Goal: Task Accomplishment & Management: Manage account settings

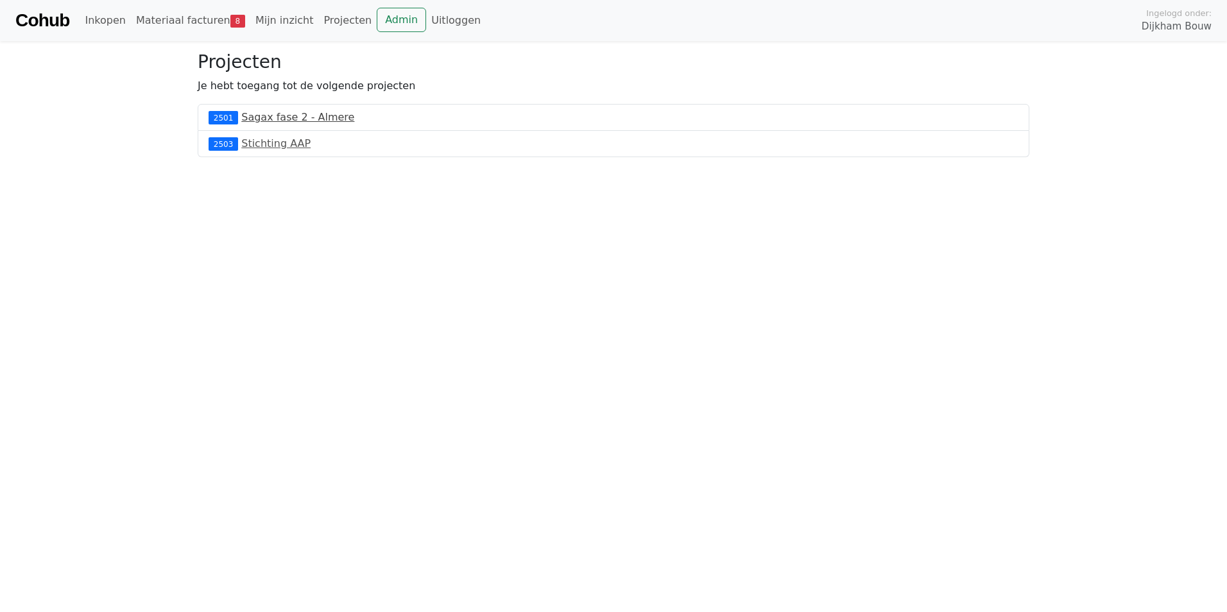
click at [289, 116] on link "Sagax fase 2 - Almere" at bounding box center [297, 117] width 113 height 12
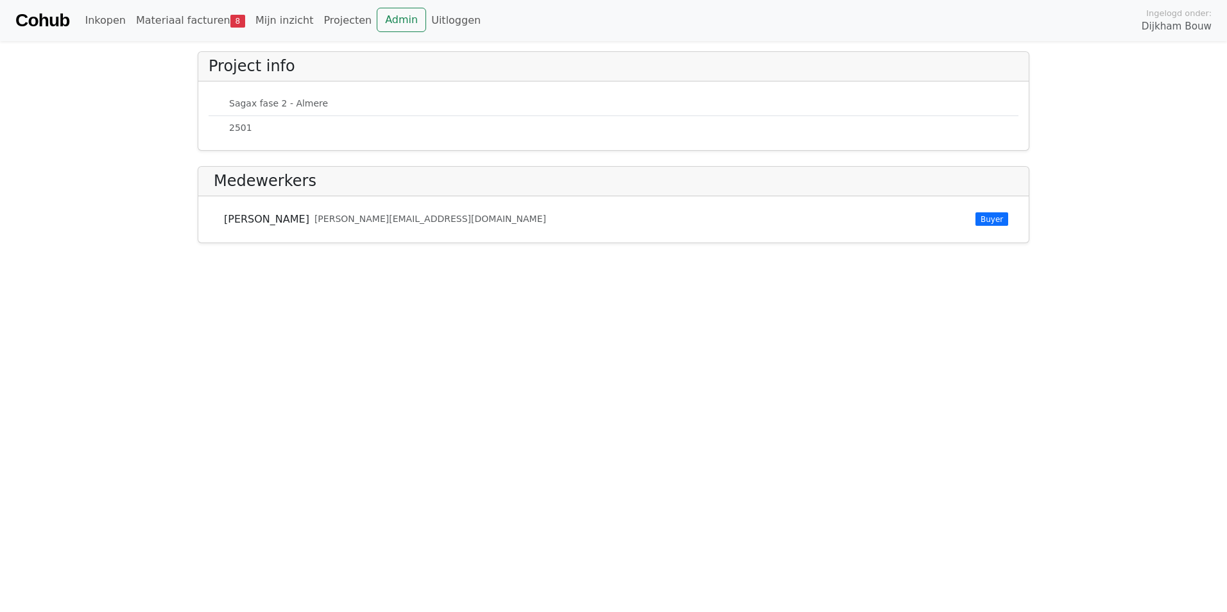
click at [240, 126] on small "2501" at bounding box center [240, 127] width 23 height 13
click at [176, 20] on link "Materiaal facturen 8" at bounding box center [190, 21] width 119 height 26
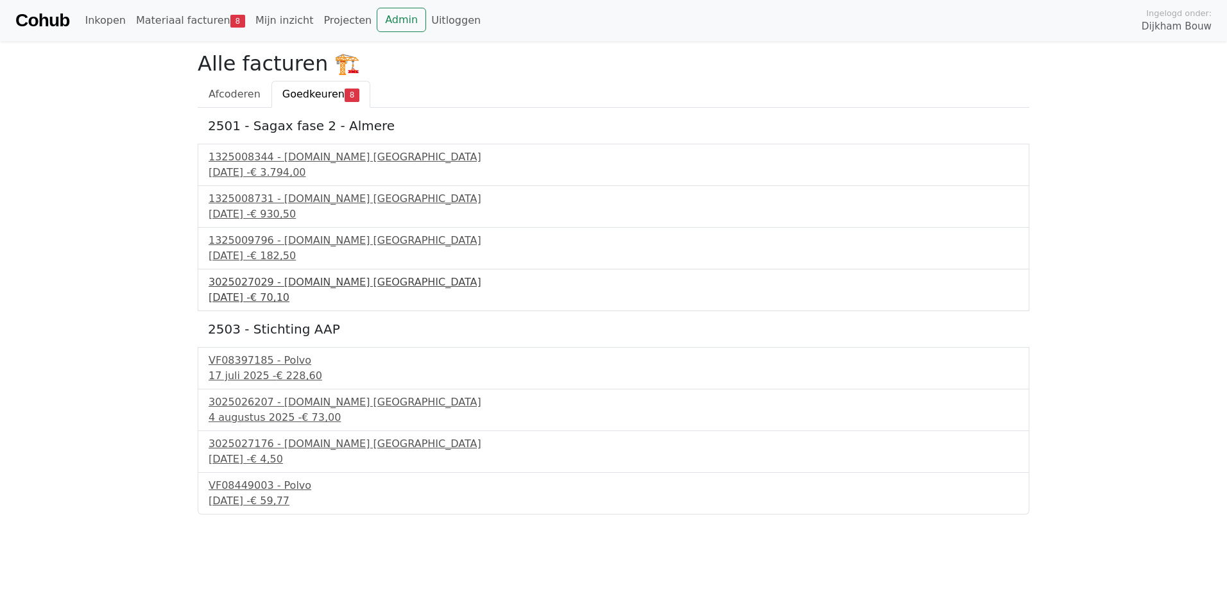
click at [309, 282] on div "3025027029 - Bnext.nl Nederland" at bounding box center [614, 282] width 810 height 15
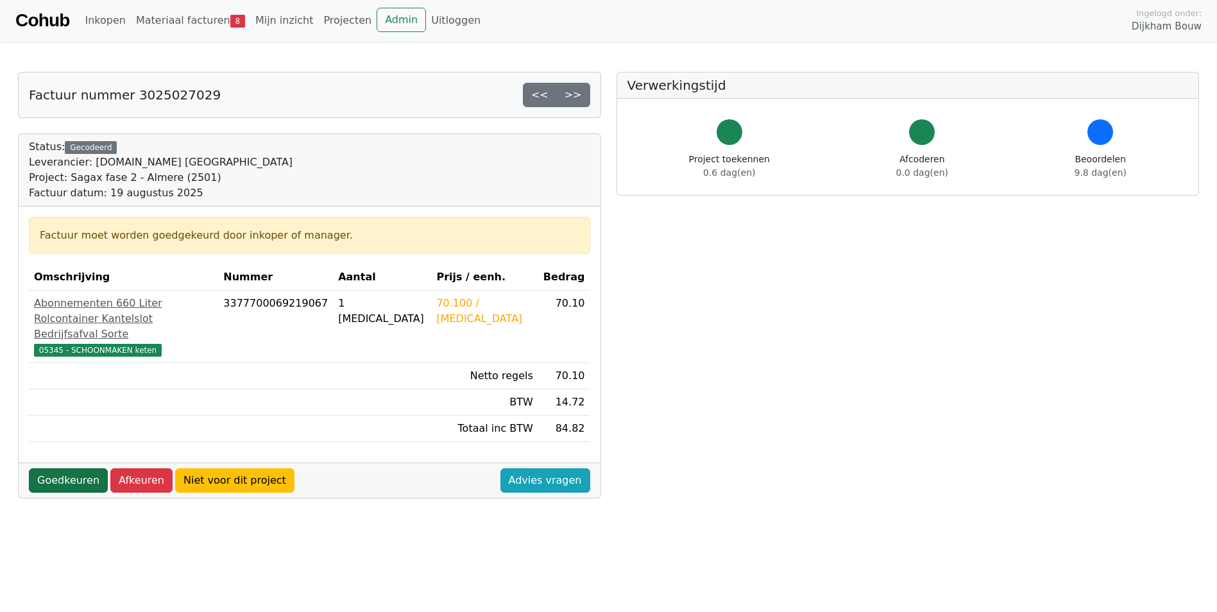
click at [80, 478] on link "Goedkeuren" at bounding box center [68, 480] width 79 height 24
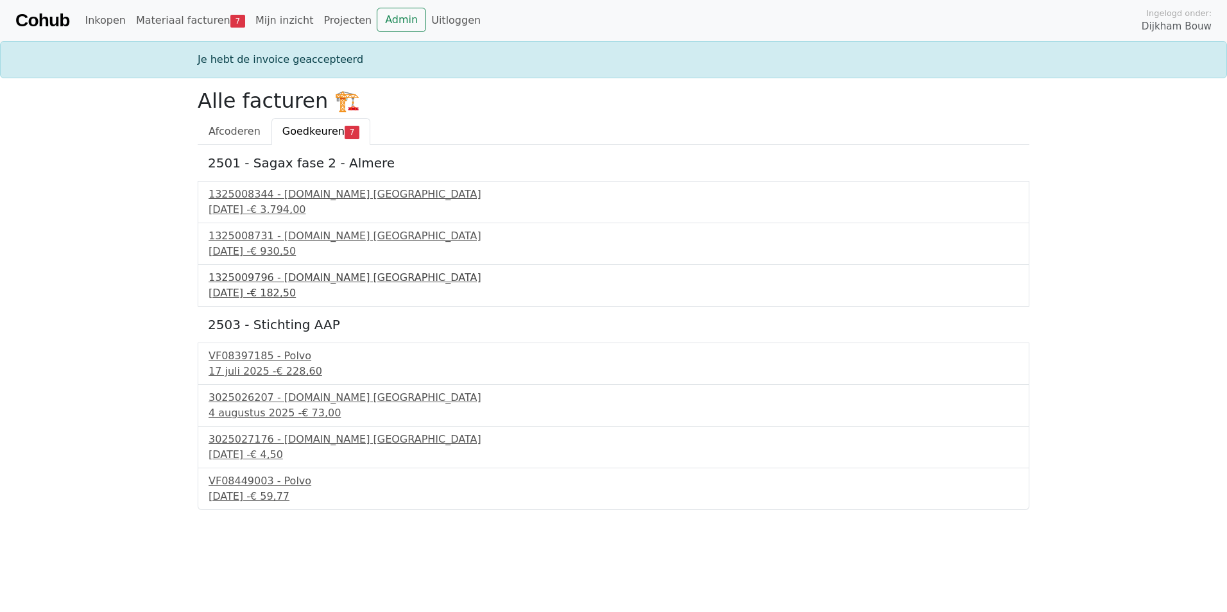
click at [287, 283] on div "1325009796 - [DOMAIN_NAME] [GEOGRAPHIC_DATA]" at bounding box center [614, 277] width 810 height 15
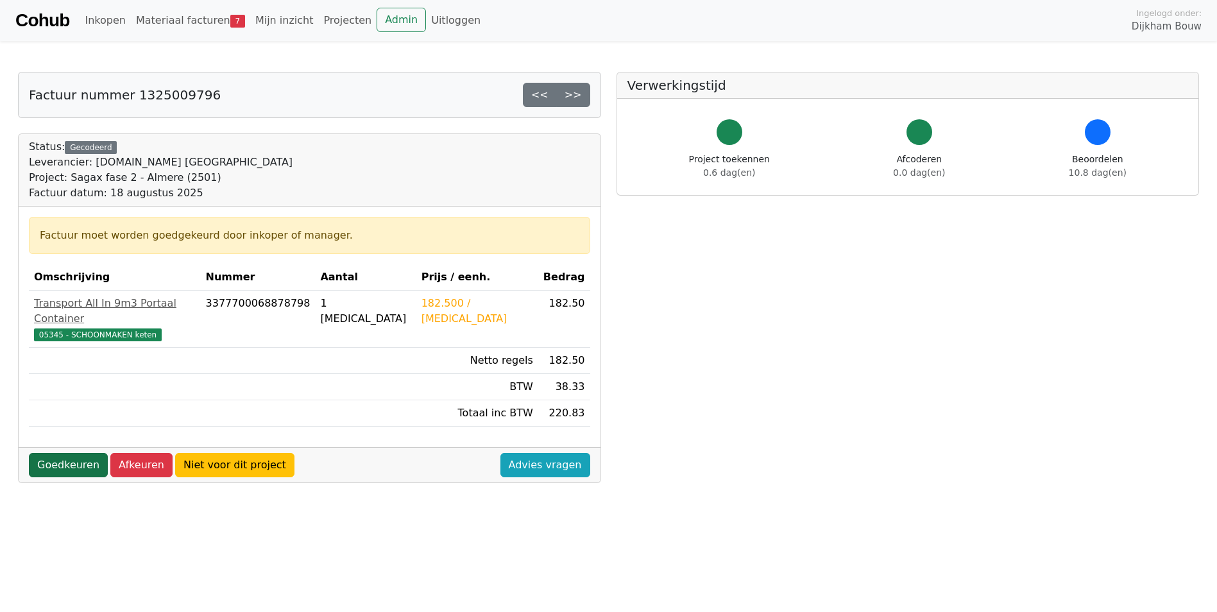
click at [78, 453] on link "Goedkeuren" at bounding box center [68, 465] width 79 height 24
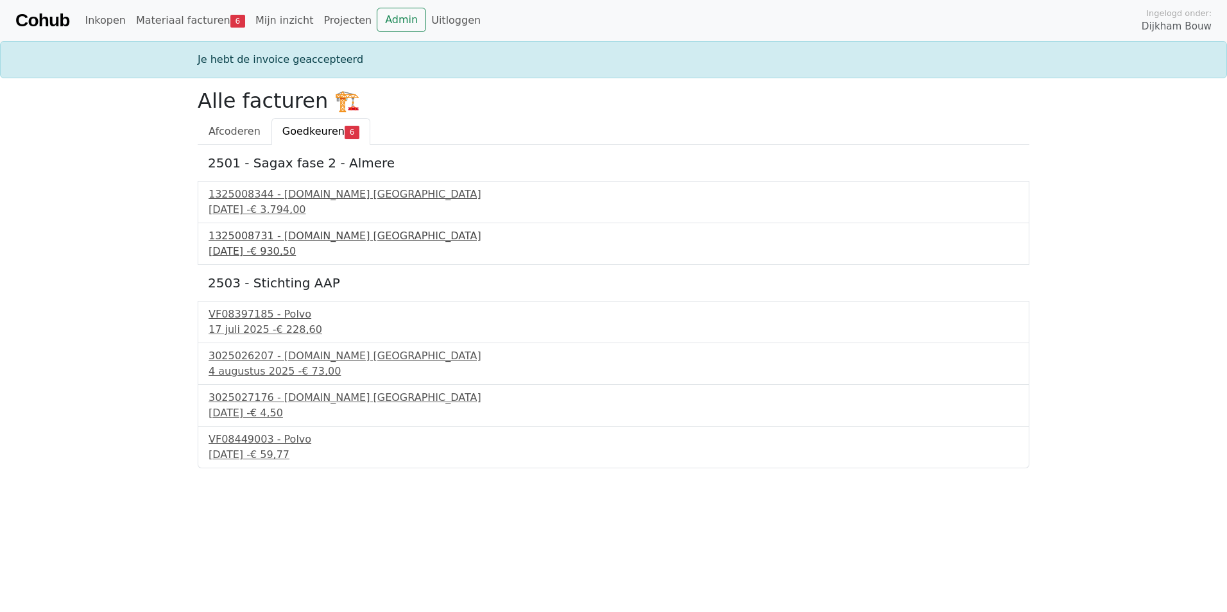
click at [256, 234] on div "1325008731 - Bnext.nl Nederland" at bounding box center [614, 235] width 810 height 15
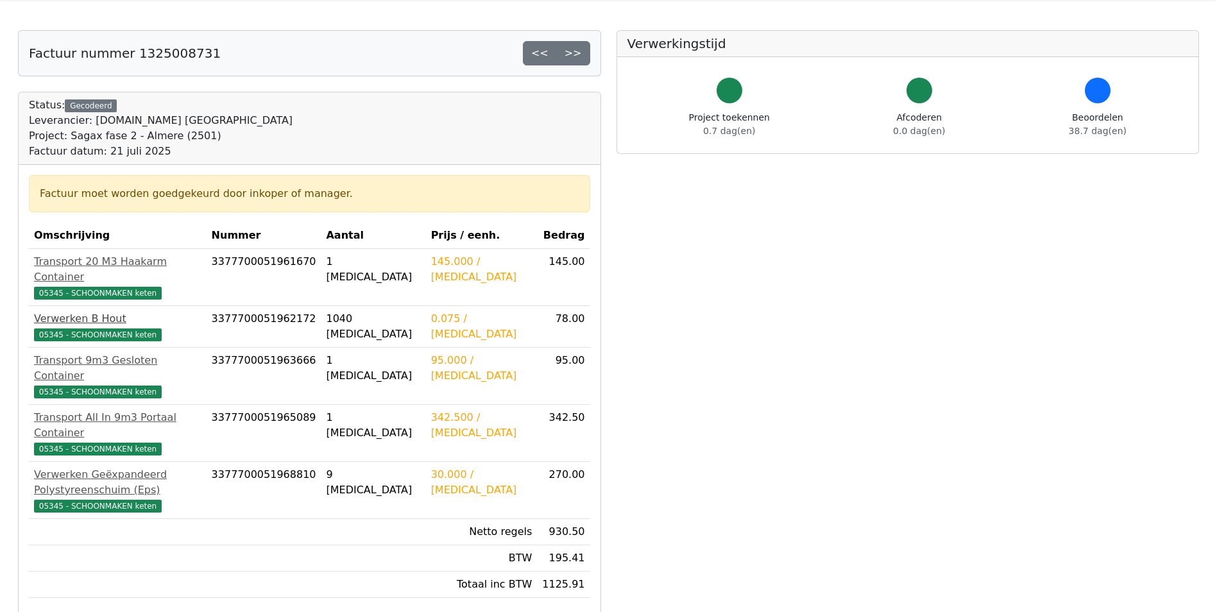
scroll to position [64, 0]
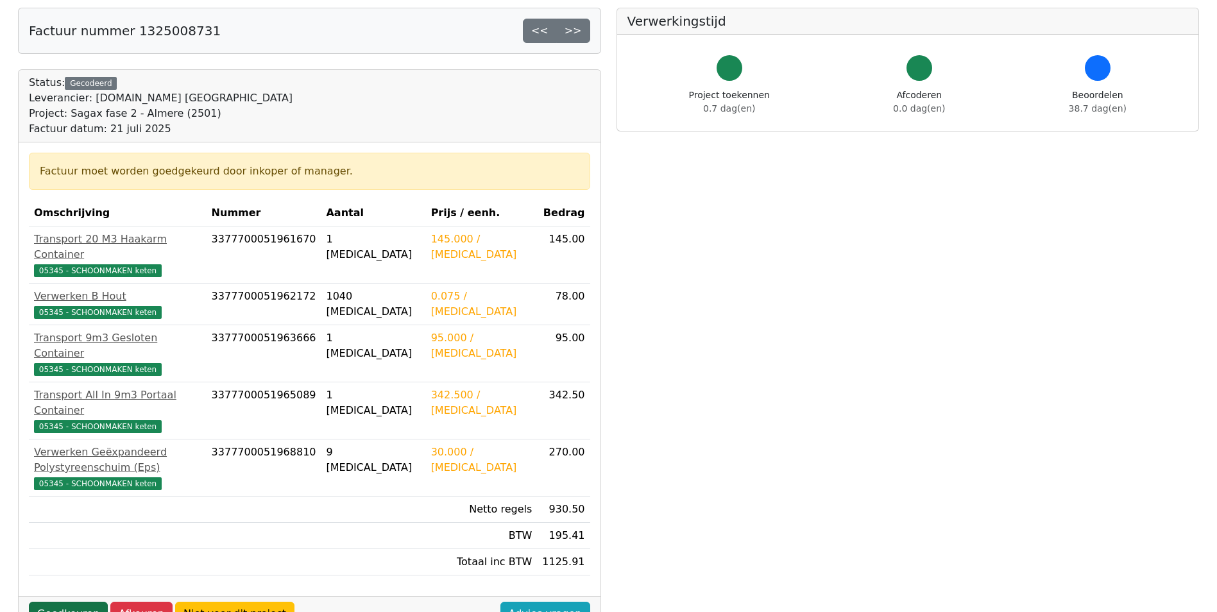
click at [81, 602] on link "Goedkeuren" at bounding box center [68, 614] width 79 height 24
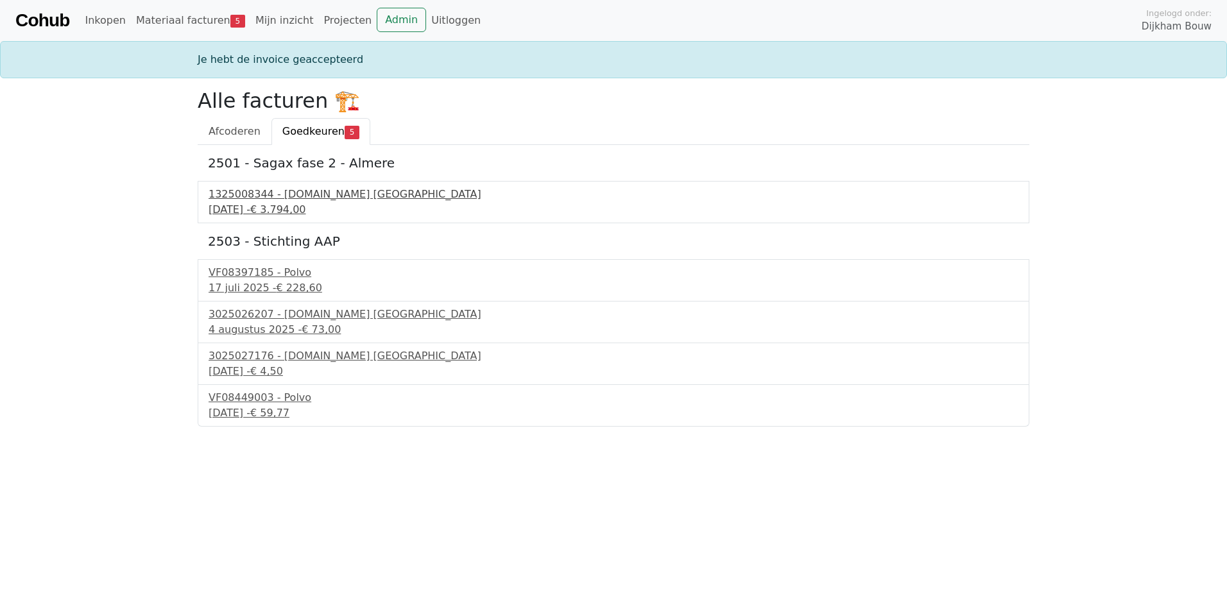
click at [268, 192] on div "1325008344 - Bnext.nl Nederland" at bounding box center [614, 194] width 810 height 15
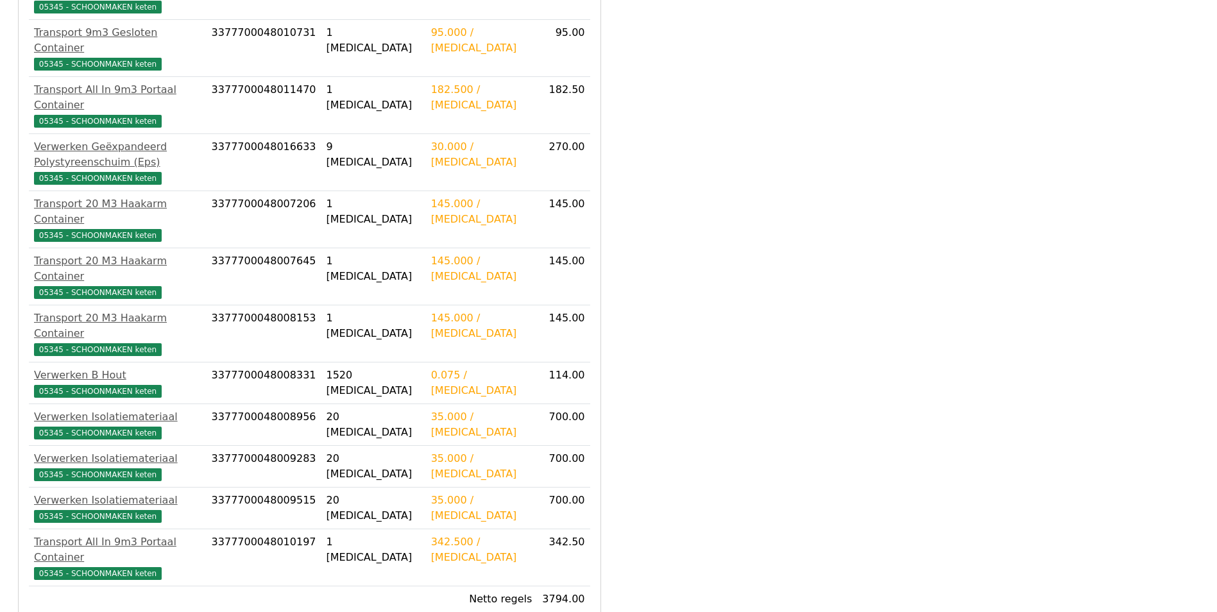
scroll to position [387, 0]
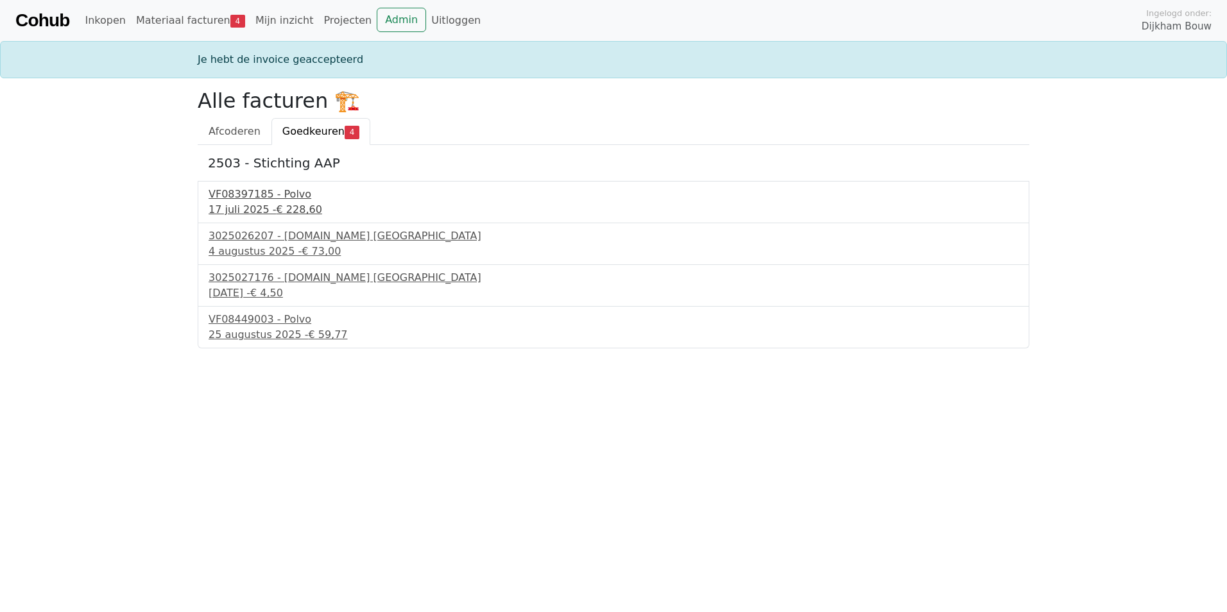
click at [260, 207] on div "17 juli 2025 - € 228,60" at bounding box center [614, 209] width 810 height 15
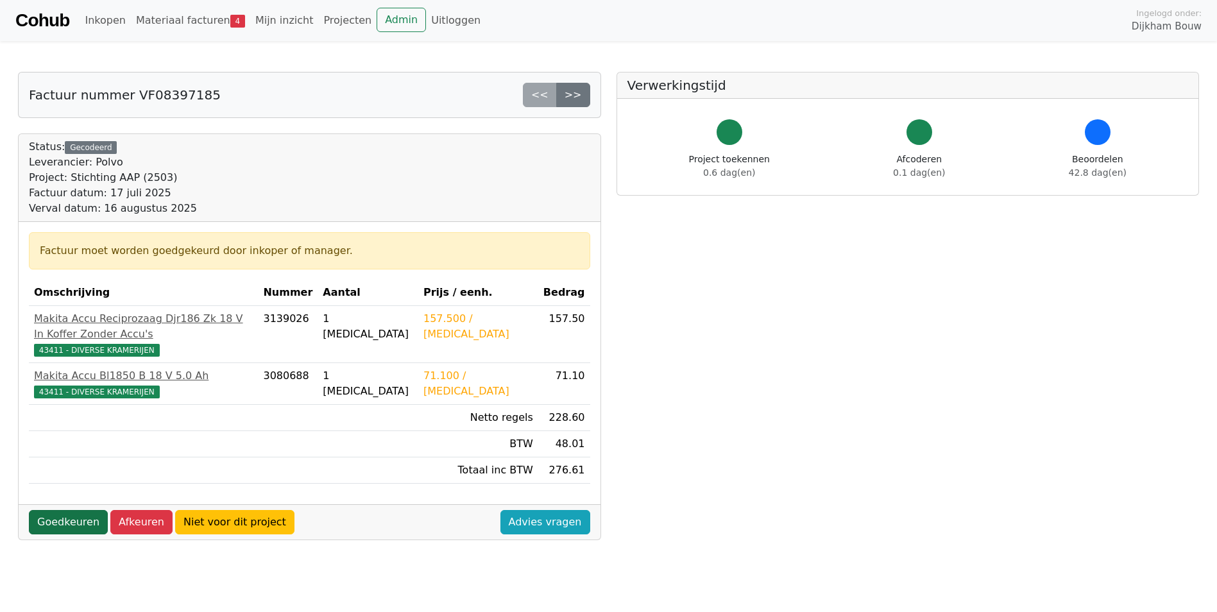
click at [72, 510] on link "Goedkeuren" at bounding box center [68, 522] width 79 height 24
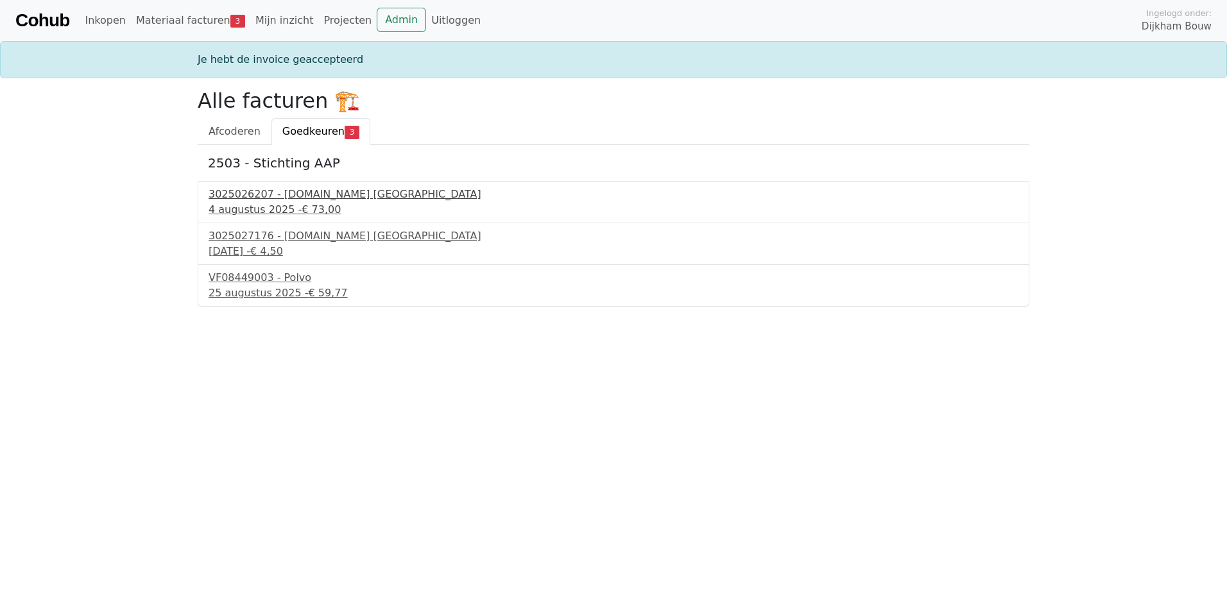
click at [291, 193] on div "3025026207 - Bnext.nl Nederland" at bounding box center [614, 194] width 810 height 15
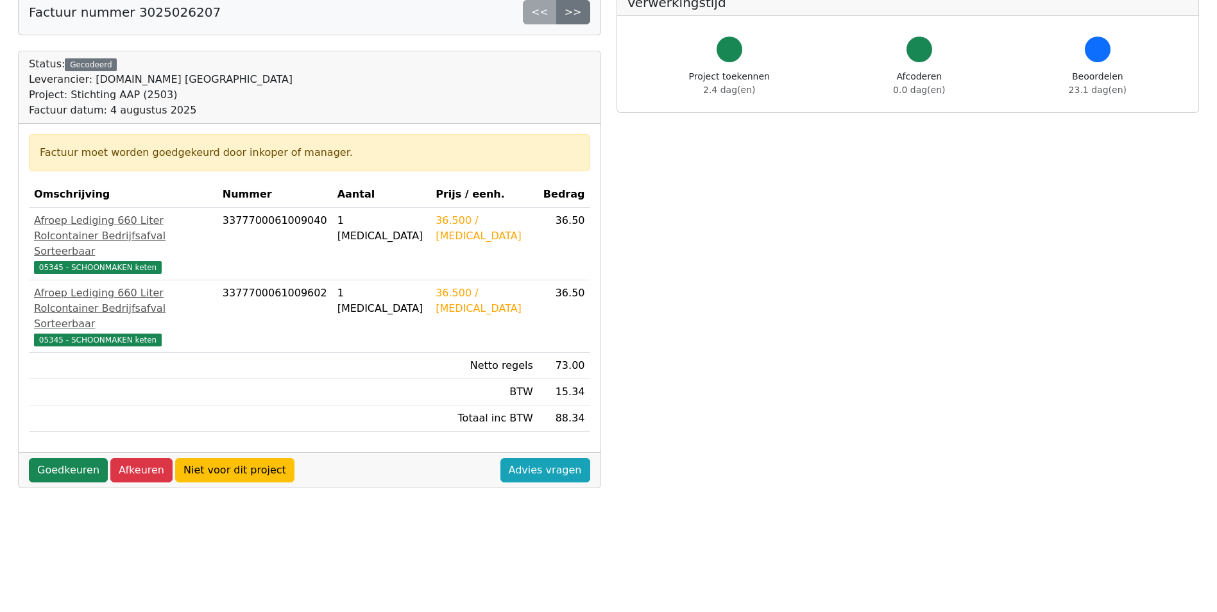
scroll to position [192, 0]
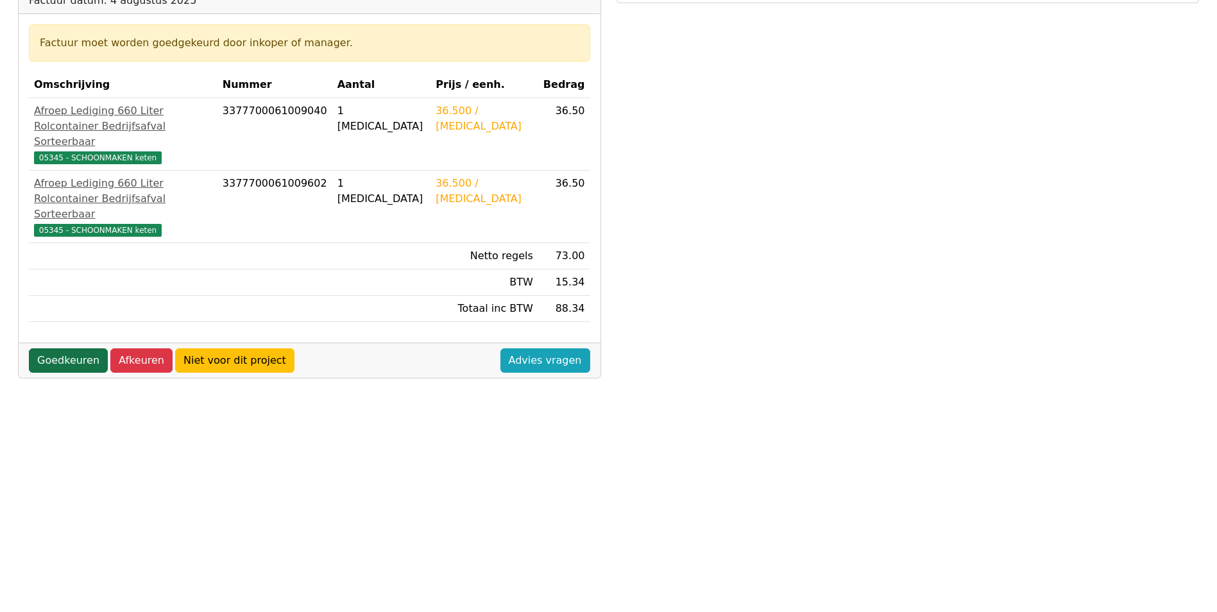
click at [58, 348] on link "Goedkeuren" at bounding box center [68, 360] width 79 height 24
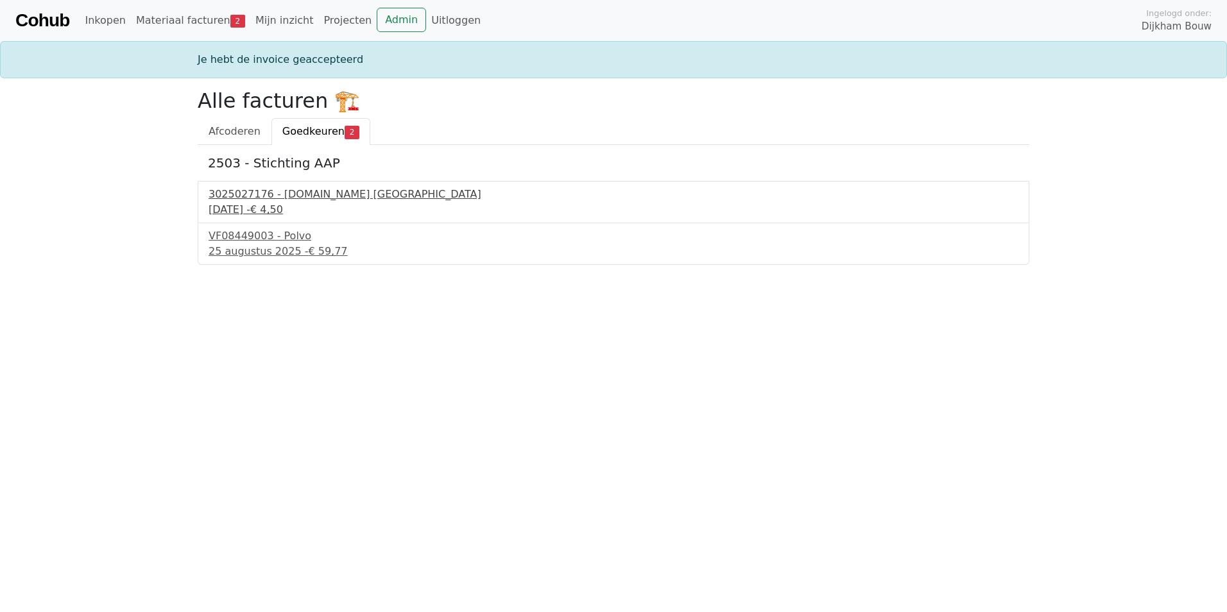
click at [283, 205] on span "€ 4,50" at bounding box center [266, 209] width 33 height 12
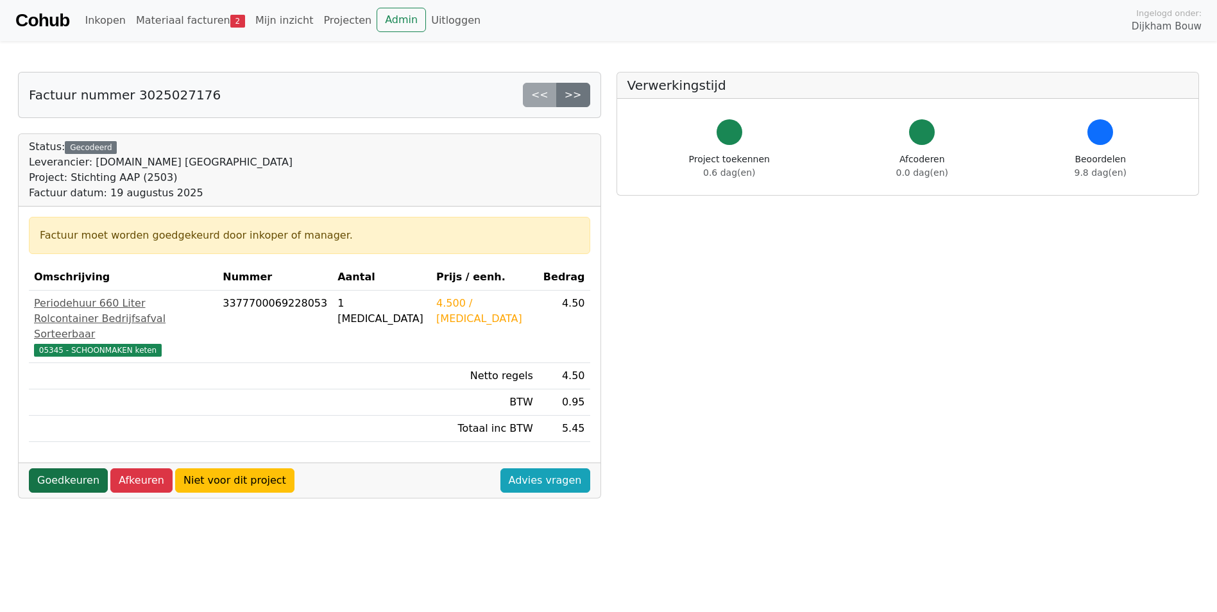
click at [71, 468] on link "Goedkeuren" at bounding box center [68, 480] width 79 height 24
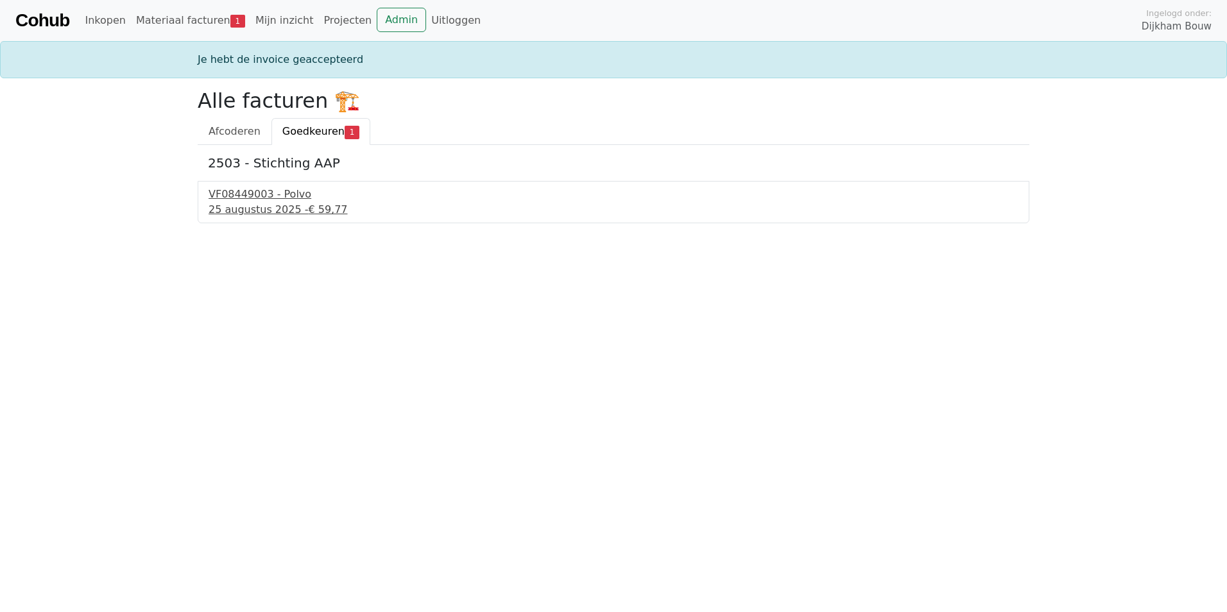
click at [254, 204] on div "25 augustus 2025 - € 59,77" at bounding box center [614, 209] width 810 height 15
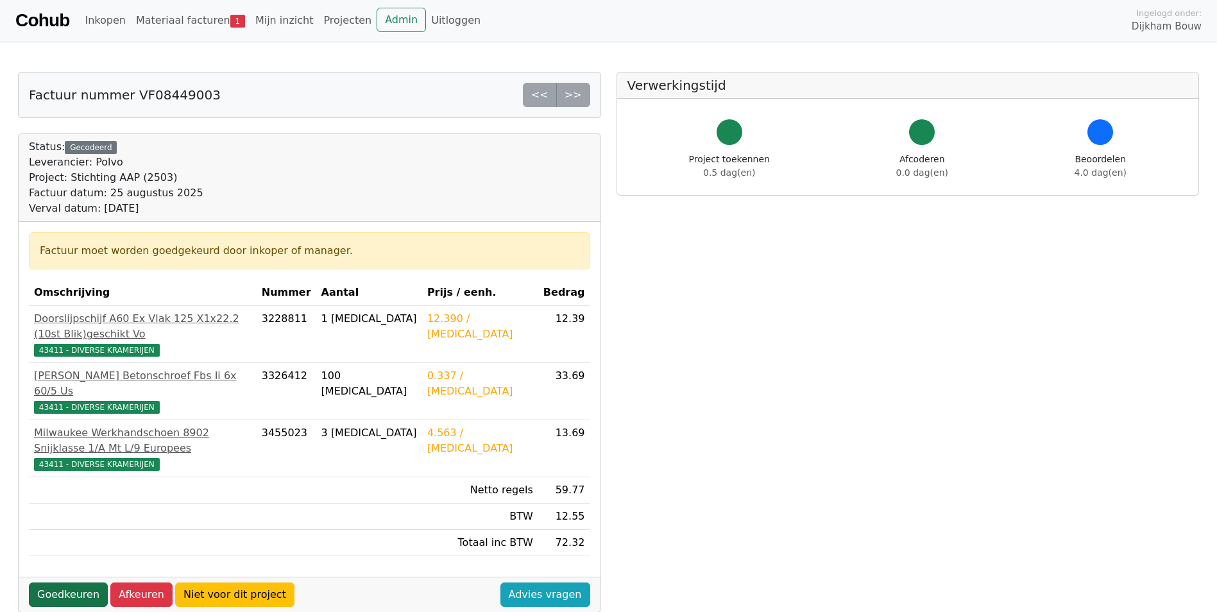
click at [64, 583] on link "Goedkeuren" at bounding box center [68, 595] width 79 height 24
